Goal: Task Accomplishment & Management: Use online tool/utility

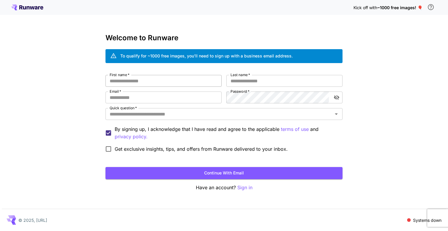
click at [183, 80] on input "First name   *" at bounding box center [164, 81] width 116 height 12
click at [184, 76] on input "First name   *" at bounding box center [164, 81] width 116 height 12
click at [184, 77] on input "First name   *" at bounding box center [164, 81] width 116 height 12
type input "***"
type input "********"
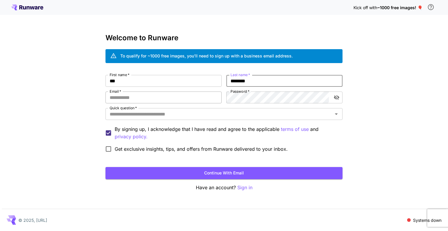
click at [126, 96] on input "Email   *" at bounding box center [164, 98] width 116 height 12
type input "**********"
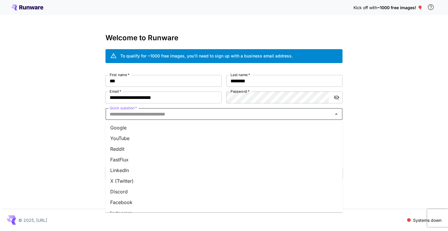
click at [233, 116] on input "Quick question   *" at bounding box center [219, 114] width 224 height 8
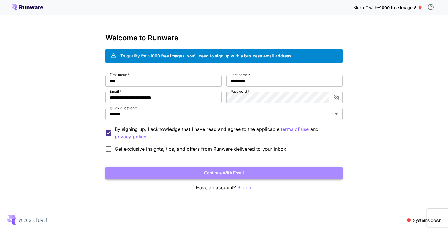
click at [150, 172] on button "Continue with email" at bounding box center [224, 173] width 237 height 12
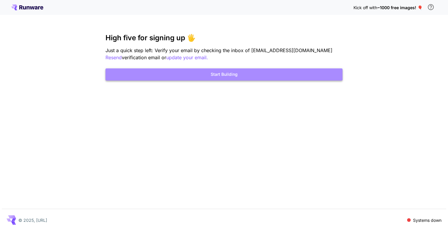
click at [302, 70] on button "Start Building" at bounding box center [224, 74] width 237 height 12
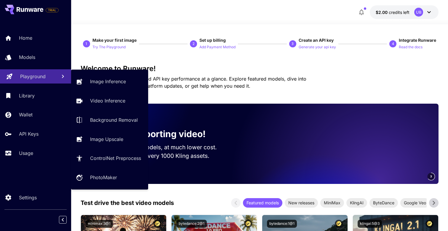
click at [49, 79] on div "Playground" at bounding box center [36, 76] width 32 height 7
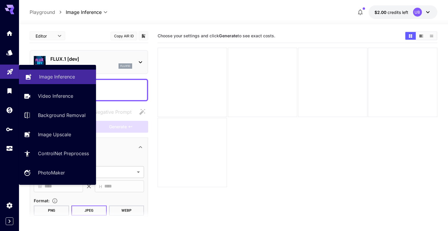
click at [58, 79] on p "Image Inference" at bounding box center [57, 76] width 36 height 7
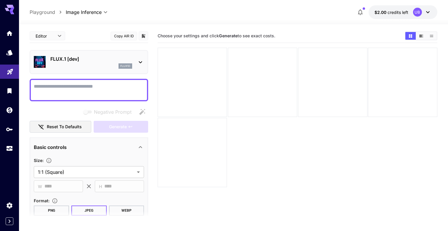
click at [88, 67] on div "flux1d" at bounding box center [91, 65] width 82 height 5
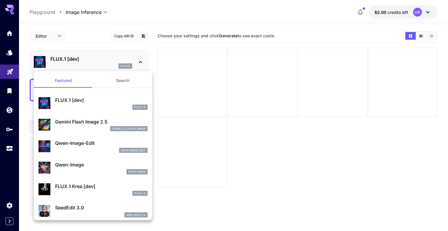
click at [178, 32] on div at bounding box center [224, 115] width 448 height 231
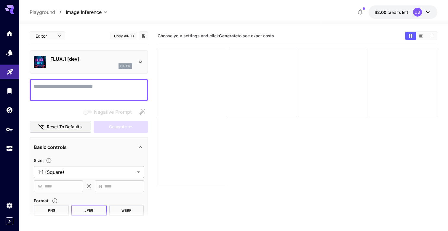
click at [114, 90] on textarea "Negative Prompt" at bounding box center [89, 90] width 110 height 14
paste textarea "**********"
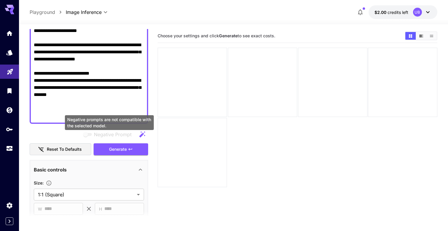
scroll to position [206, 0]
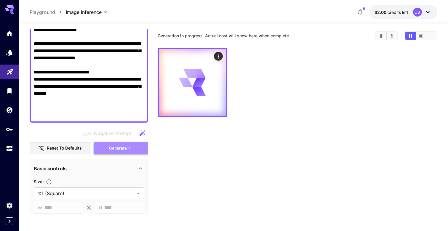
click at [126, 153] on button "Generate" at bounding box center [121, 148] width 55 height 12
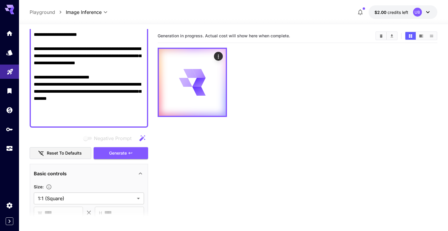
scroll to position [201, 0]
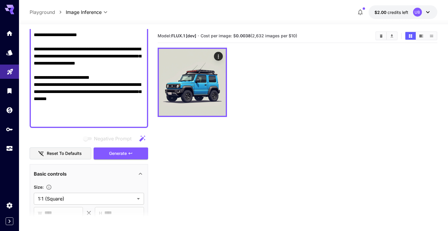
click at [65, 62] on textarea "Negative Prompt" at bounding box center [89, 3] width 110 height 242
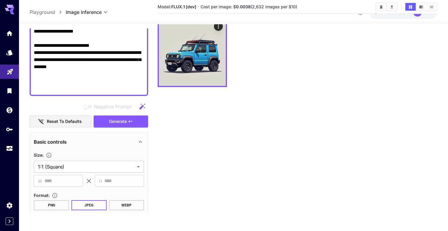
scroll to position [0, 0]
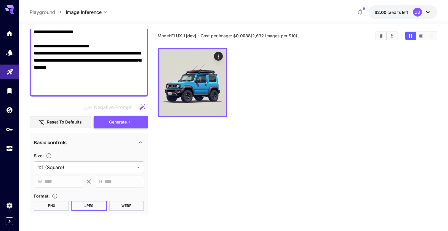
type textarea "**********"
click at [125, 123] on span "Generate" at bounding box center [118, 122] width 18 height 7
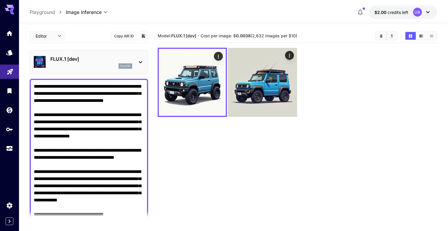
click at [111, 56] on p "FLUX.1 [dev]" at bounding box center [91, 58] width 82 height 7
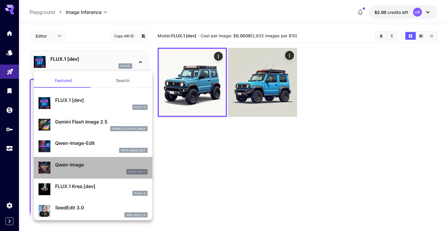
click at [124, 164] on p "Qwen-Image" at bounding box center [101, 164] width 92 height 7
type input "**"
type input "***"
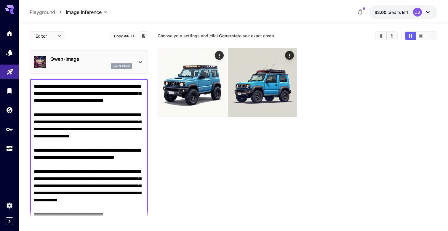
scroll to position [313, 0]
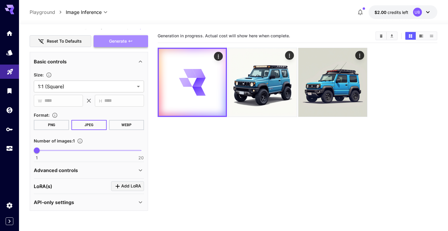
click at [125, 46] on button "Generate" at bounding box center [121, 41] width 55 height 12
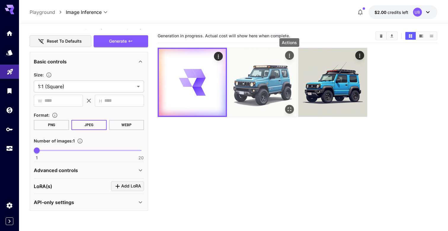
click at [287, 53] on icon "Actions" at bounding box center [289, 56] width 6 height 6
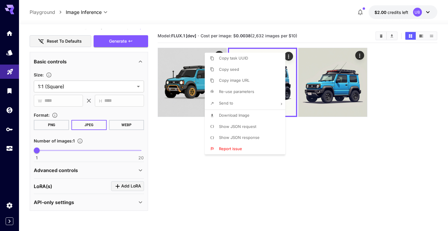
click at [305, 182] on div at bounding box center [224, 115] width 448 height 231
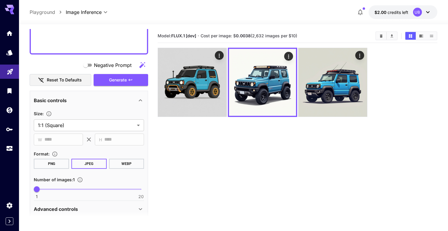
scroll to position [276, 0]
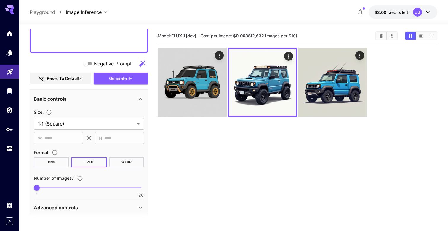
click at [99, 65] on span "Negative Prompt" at bounding box center [113, 63] width 38 height 7
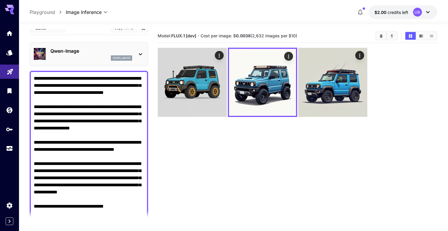
scroll to position [0, 0]
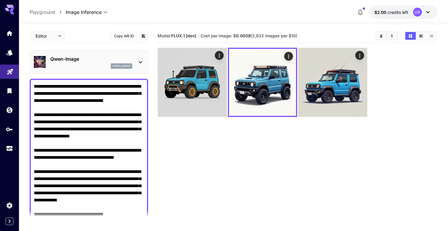
click at [111, 94] on textarea "Negative Prompt" at bounding box center [89, 204] width 110 height 242
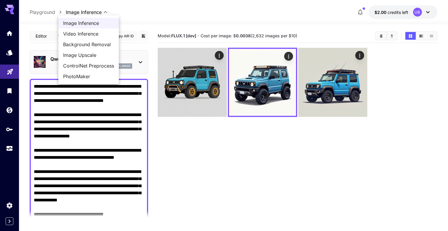
click at [76, 13] on body "**********" at bounding box center [224, 139] width 448 height 278
click at [76, 20] on span "Image Inference" at bounding box center [88, 23] width 51 height 7
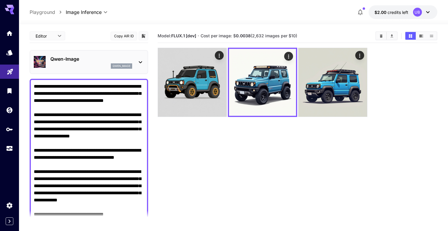
click at [46, 8] on div "**********" at bounding box center [234, 12] width 408 height 14
click at [46, 11] on p "Playground" at bounding box center [42, 12] width 25 height 7
click at [56, 36] on body "**********" at bounding box center [224, 139] width 448 height 278
click at [52, 47] on span "Editor" at bounding box center [47, 47] width 26 height 7
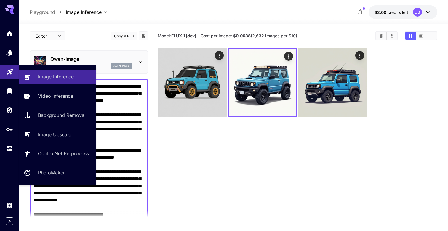
click at [13, 71] on link at bounding box center [9, 72] width 19 height 15
click at [36, 78] on link "Image Inference" at bounding box center [57, 77] width 77 height 15
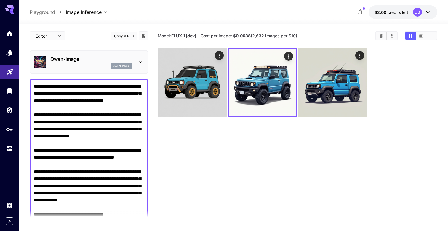
click at [12, 73] on icon "Playground" at bounding box center [10, 69] width 7 height 7
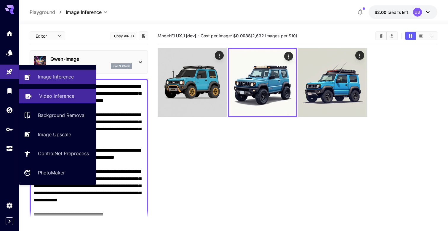
click at [39, 100] on link "Video Inference" at bounding box center [57, 96] width 77 height 15
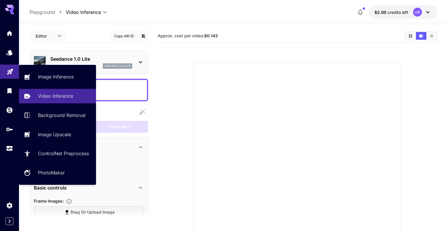
click at [15, 70] on link at bounding box center [9, 72] width 19 height 15
type input "**********"
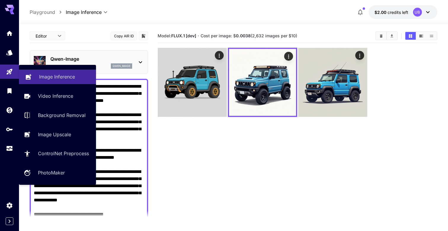
click at [37, 78] on link "Image Inference" at bounding box center [57, 77] width 77 height 15
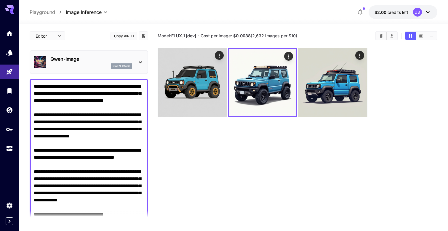
click at [221, 43] on section "Model: FLUX.1 [dev] · Cost per image: $ 0.0038 (2,632 images per $10)" at bounding box center [298, 144] width 280 height 231
click at [221, 31] on div "Model: FLUX.1 [dev] · Cost per image: $ 0.0038 (2,632 images per $10)" at bounding box center [298, 35] width 280 height 9
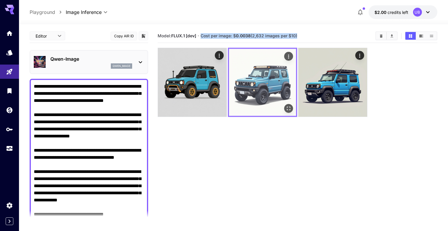
click at [290, 58] on icon "Actions" at bounding box center [288, 57] width 6 height 6
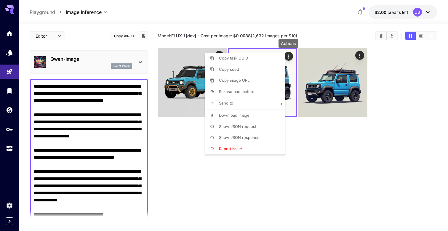
click at [244, 159] on div at bounding box center [224, 115] width 448 height 231
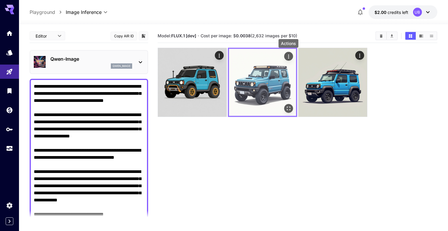
click at [289, 58] on icon "Actions" at bounding box center [288, 57] width 1 height 4
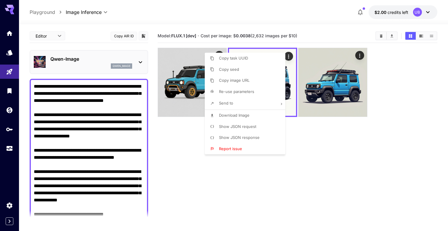
click at [125, 104] on div at bounding box center [224, 115] width 448 height 231
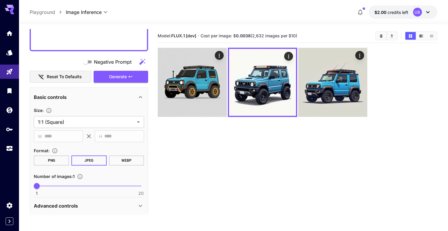
scroll to position [269, 0]
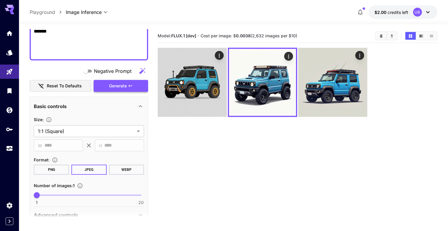
click at [112, 87] on span "Generate" at bounding box center [118, 85] width 18 height 7
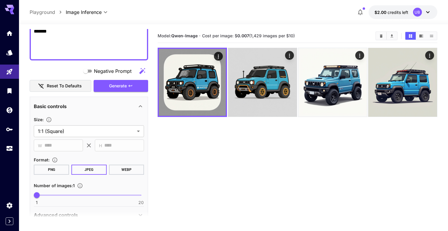
click at [196, 119] on section "Model: [PERSON_NAME]-Image · Cost per image: $ 0.007 (1,429 images per $10)" at bounding box center [298, 144] width 280 height 231
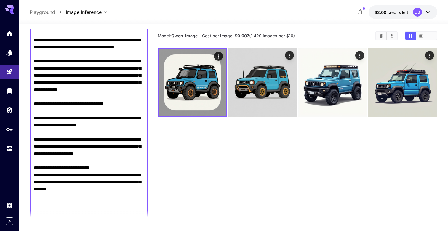
scroll to position [0, 0]
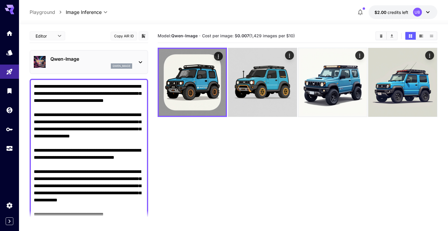
click at [85, 65] on div "qwen_image" at bounding box center [91, 65] width 82 height 5
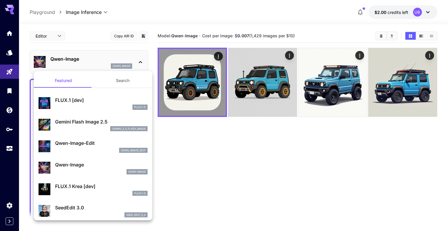
click at [210, 161] on div at bounding box center [224, 115] width 448 height 231
